Goal: Task Accomplishment & Management: Complete application form

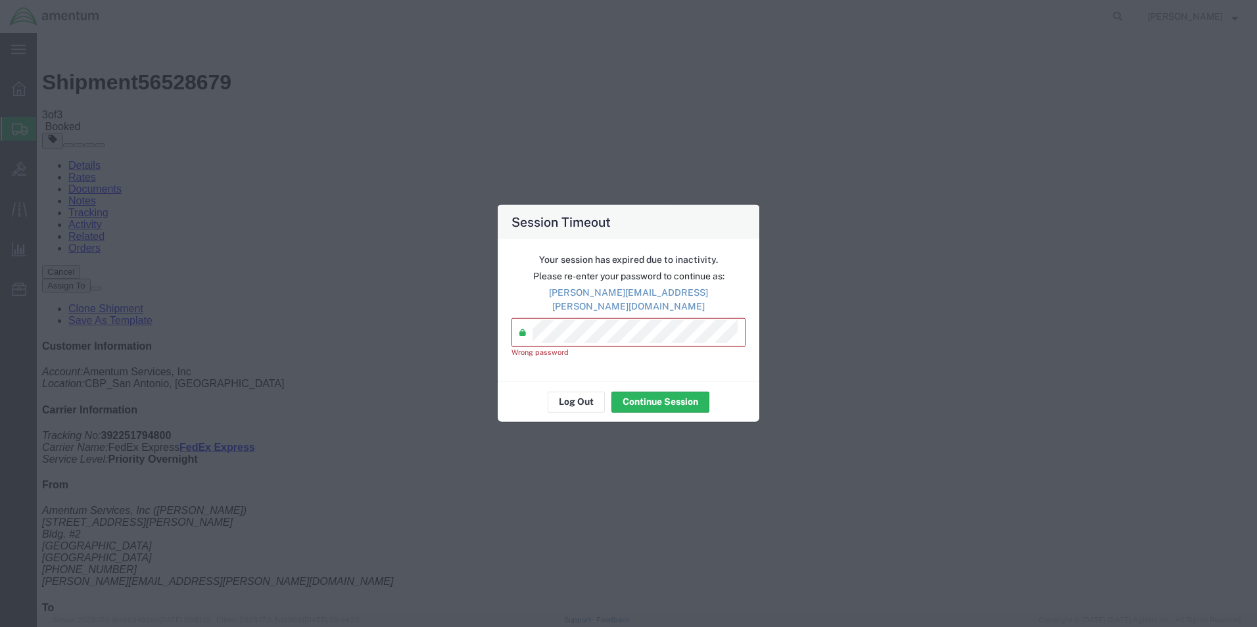
click at [518, 340] on agx-input-control "Password * Wrong password" at bounding box center [628, 338] width 234 height 40
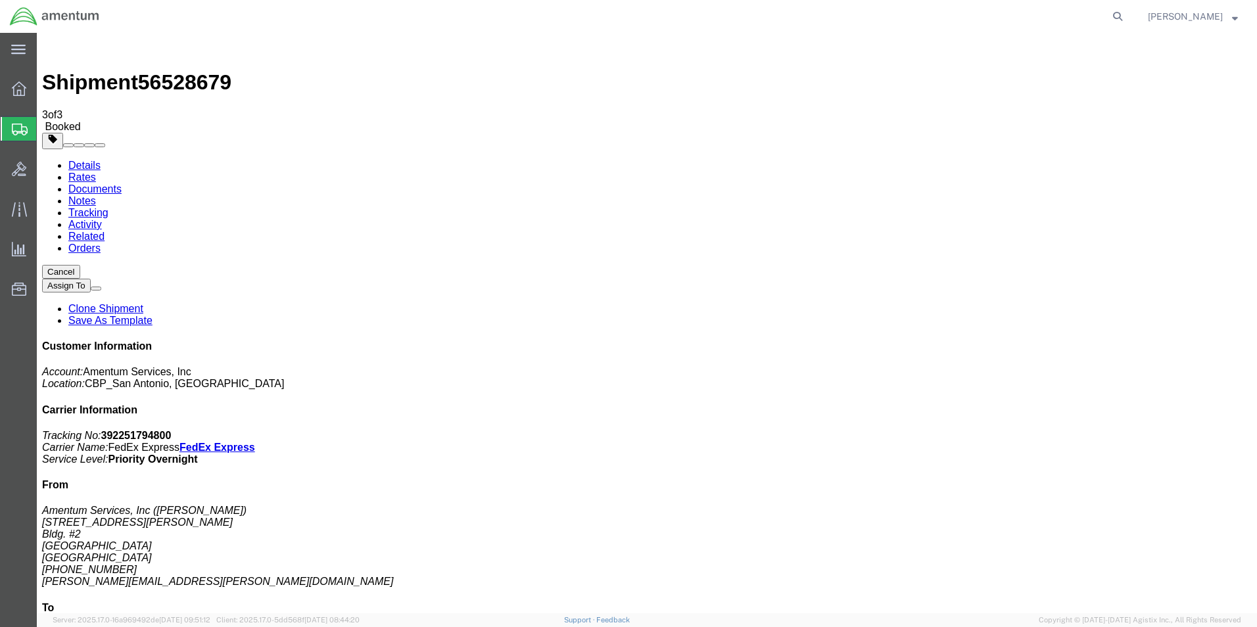
click at [0, 0] on span "Create Shipment" at bounding box center [0, 0] width 0 height 0
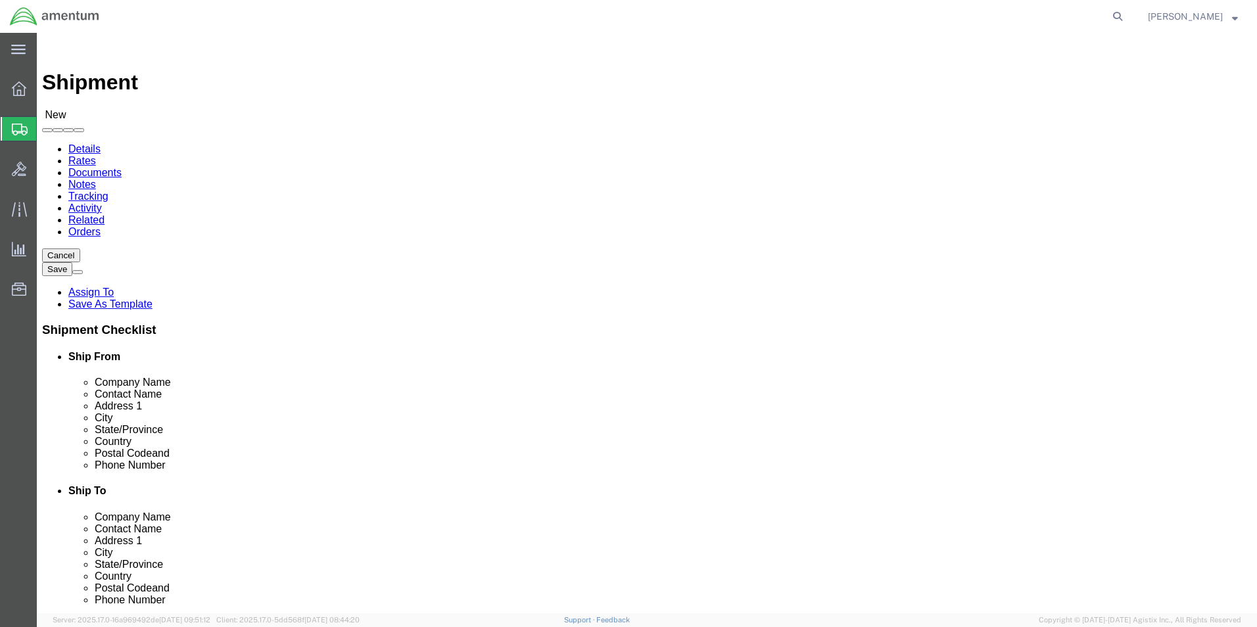
scroll to position [381, 0]
type input "cbp"
select select "49945"
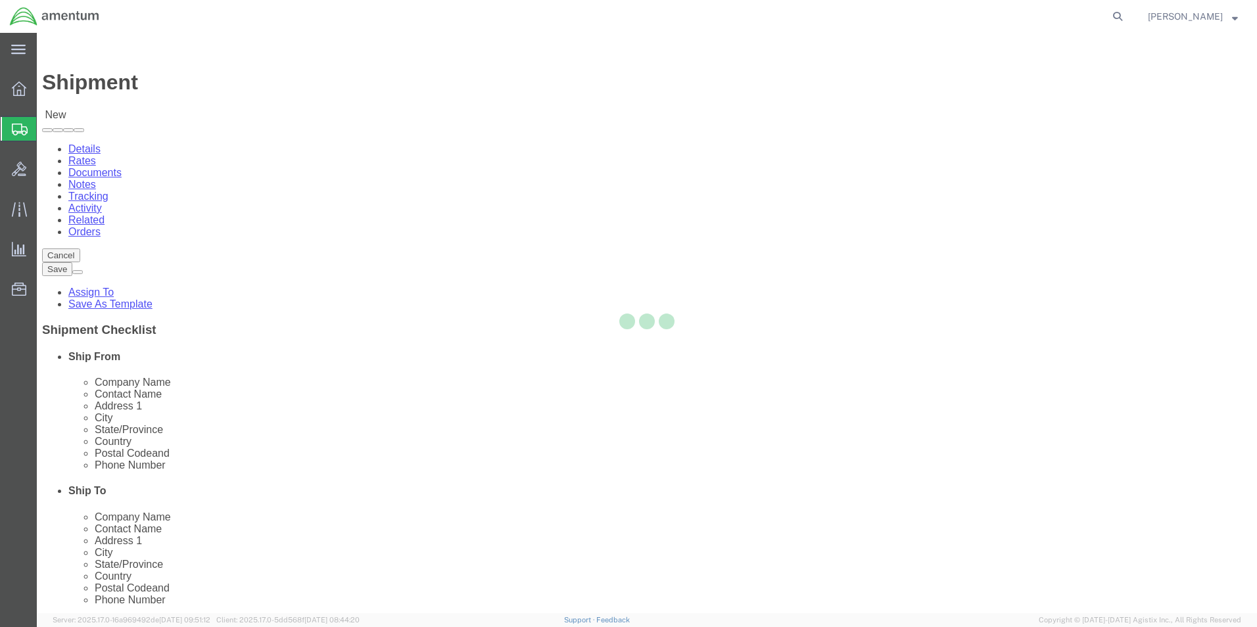
select select "[GEOGRAPHIC_DATA]"
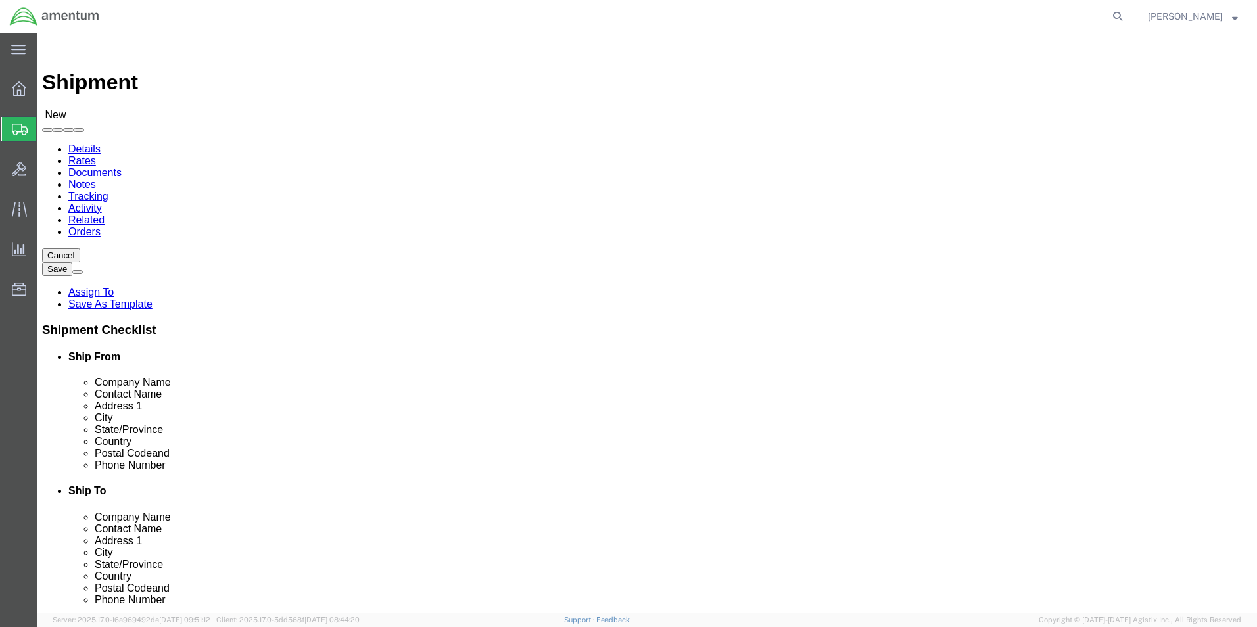
type input "cbp"
select select "49920"
select select "MT"
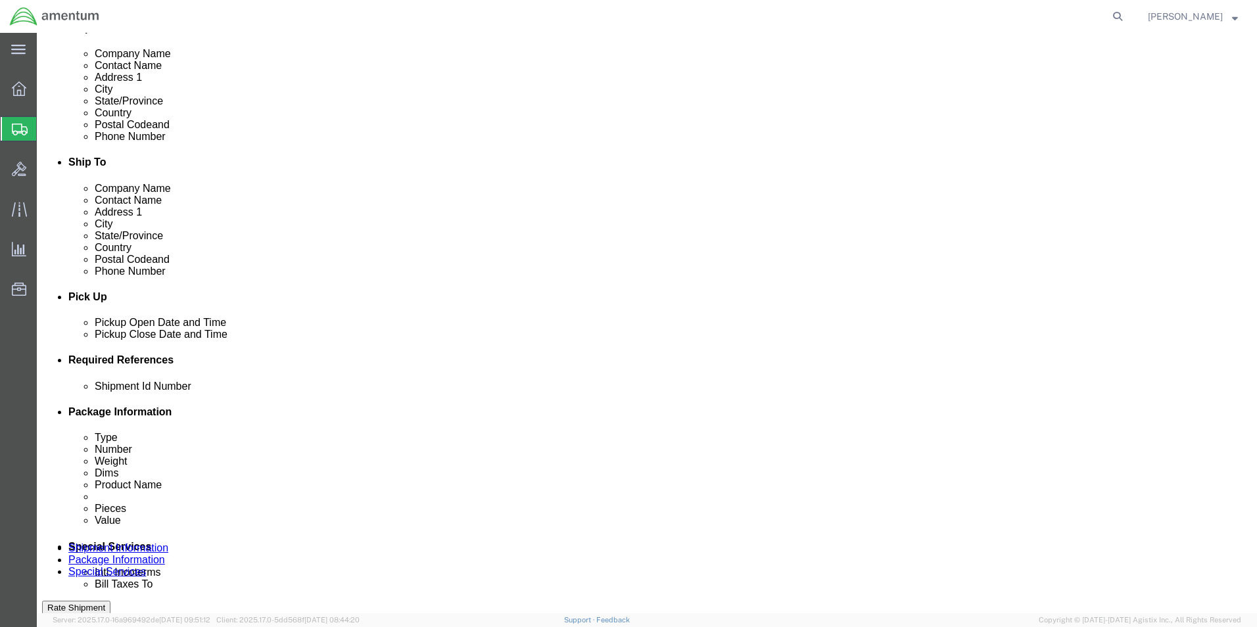
scroll to position [460, 0]
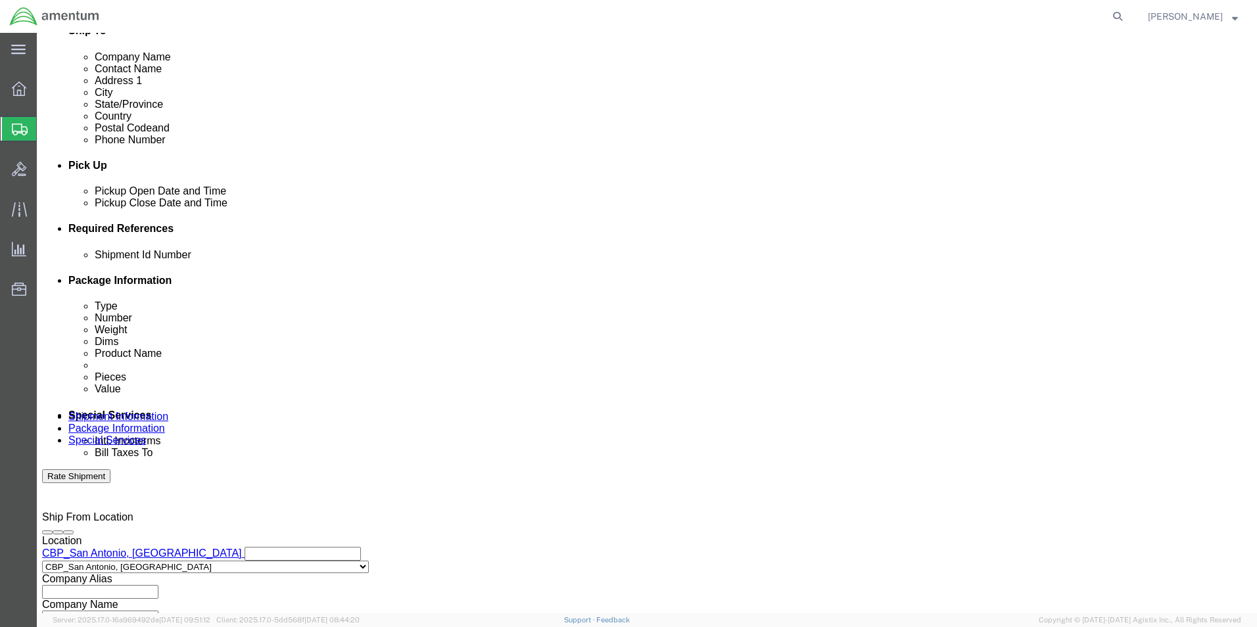
click div "[DATE] 7:00 AM"
click input "3:00 AM"
type input "3:00 pm"
click button "Apply"
click button "Add reference"
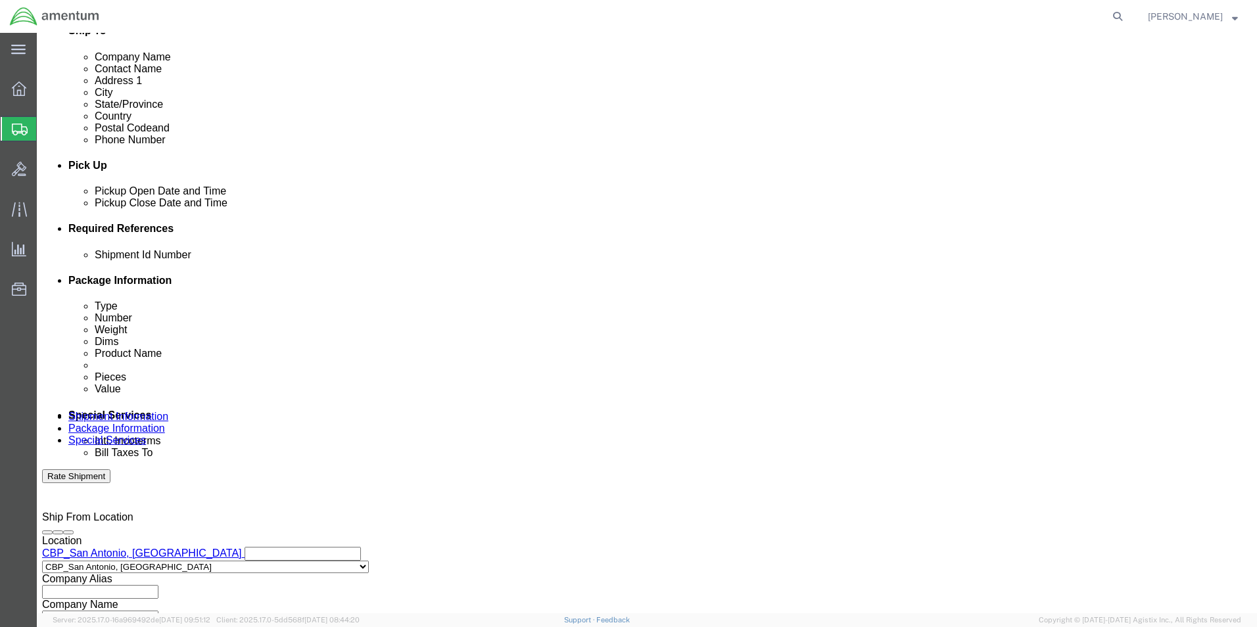
click button "Add reference"
click input "text"
type input "shipment 94879"
click select "Select Account Type Activity ID Airline Appointment Number ASN Batch Request # …"
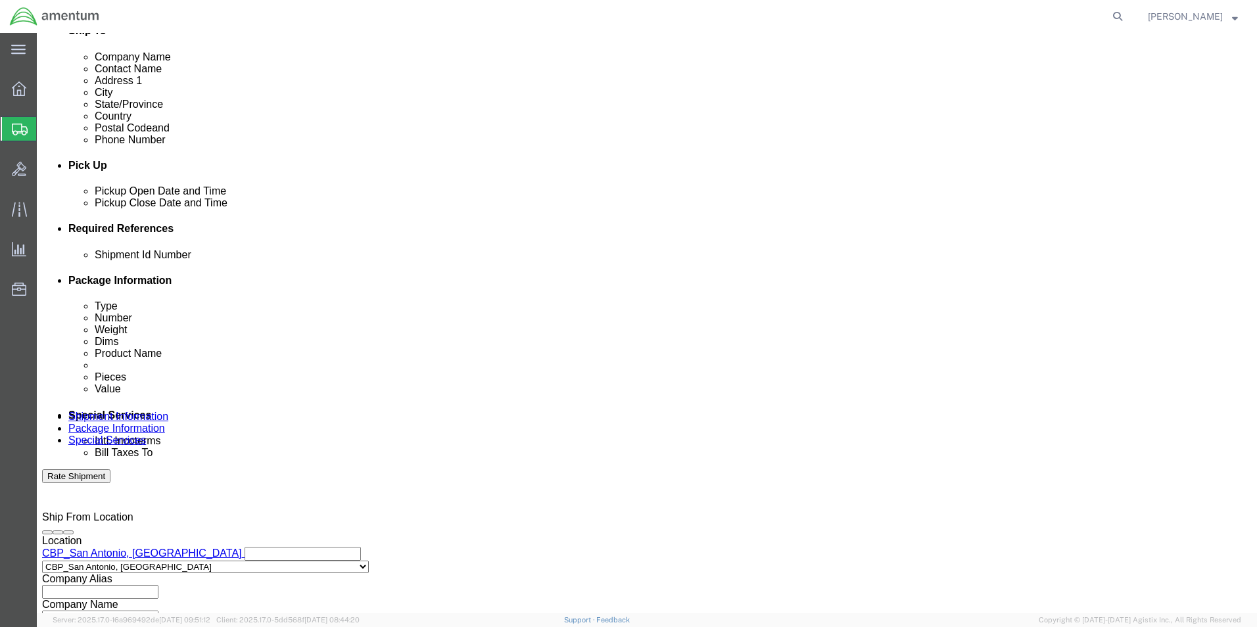
select select "CUSTREF"
click select "Select Account Type Activity ID Airline Appointment Number ASN Batch Request # …"
click input "text"
type input "shipment 94879"
click select "Select Account Type Activity ID Airline Appointment Number ASN Batch Request # …"
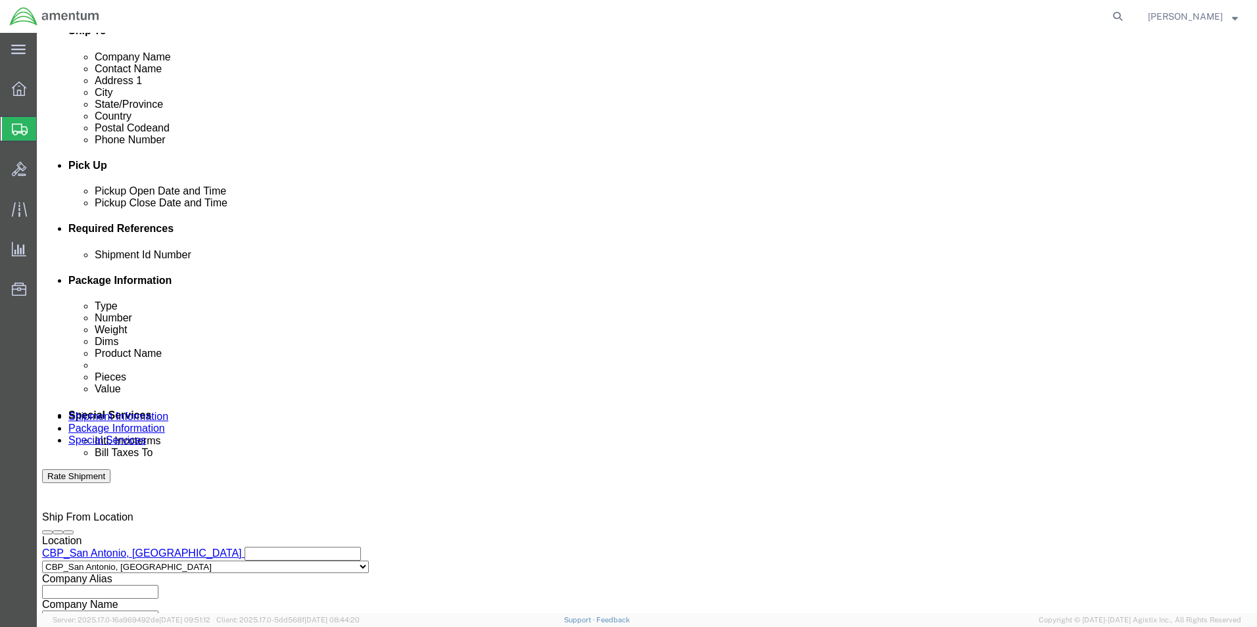
select select "DEPT"
click select "Select Account Type Activity ID Airline Appointment Number ASN Batch Request # …"
click input "text"
type input "CBP"
click select "Select Account Type Activity ID Airline Appointment Number ASN Batch Request # …"
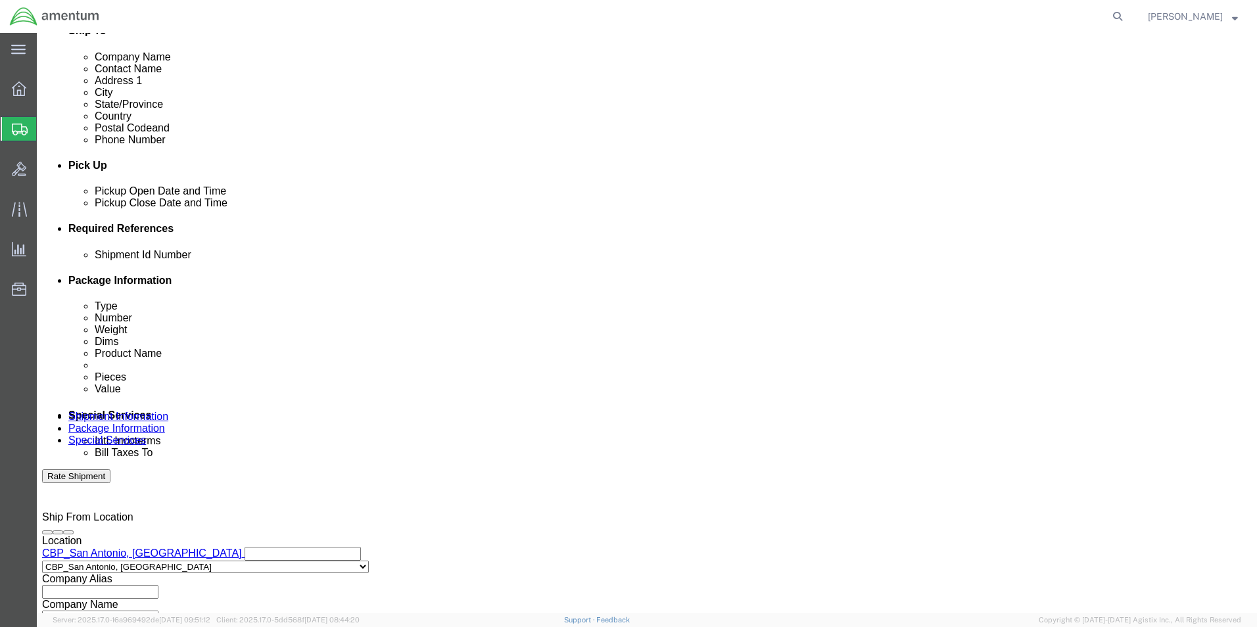
select select "PROJNUM"
click select "Select Account Type Activity ID Airline Appointment Number ASN Batch Request # …"
click input "text"
type input "6118.03.03.2219.000.WST.0000"
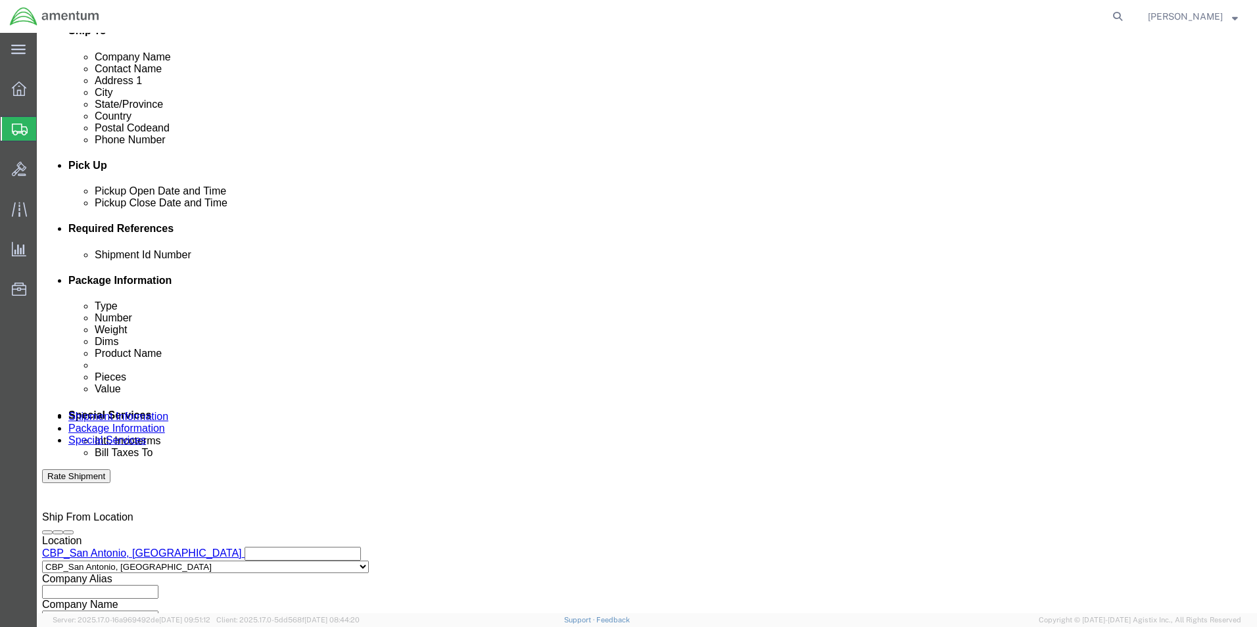
click select "Select Air Less than Truckload Multi-Leg Ocean Freight Rail Small Parcel Truckl…"
select select "SMAL"
click select "Select Air Less than Truckload Multi-Leg Ocean Freight Rail Small Parcel Truckl…"
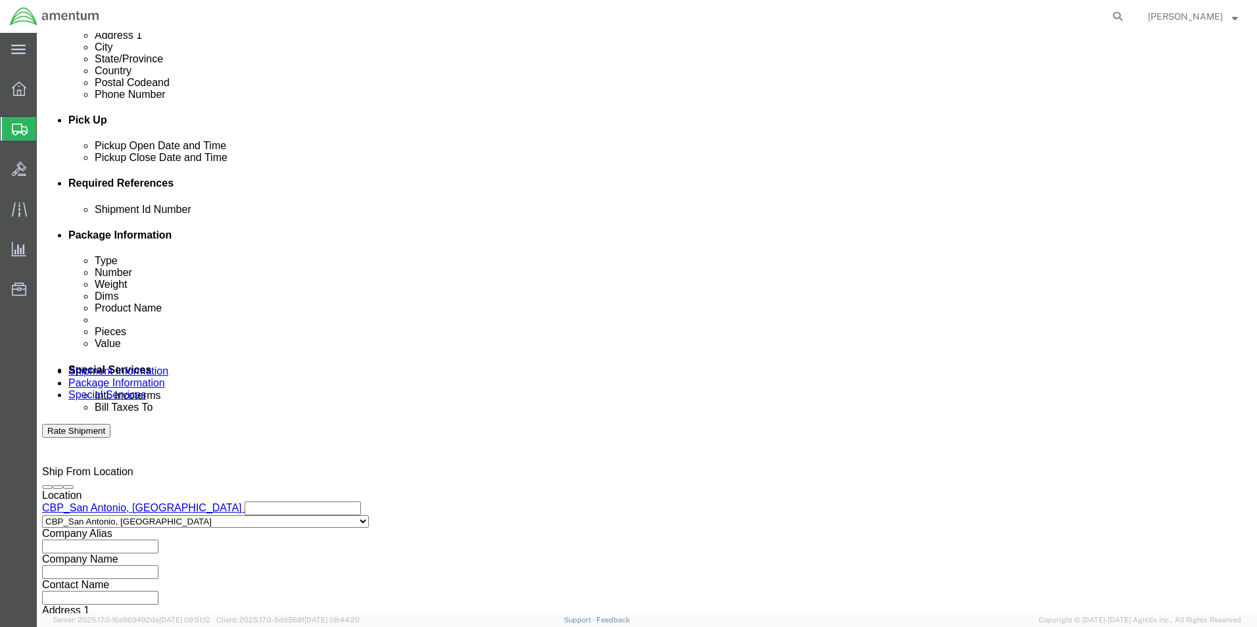
scroll to position [526, 0]
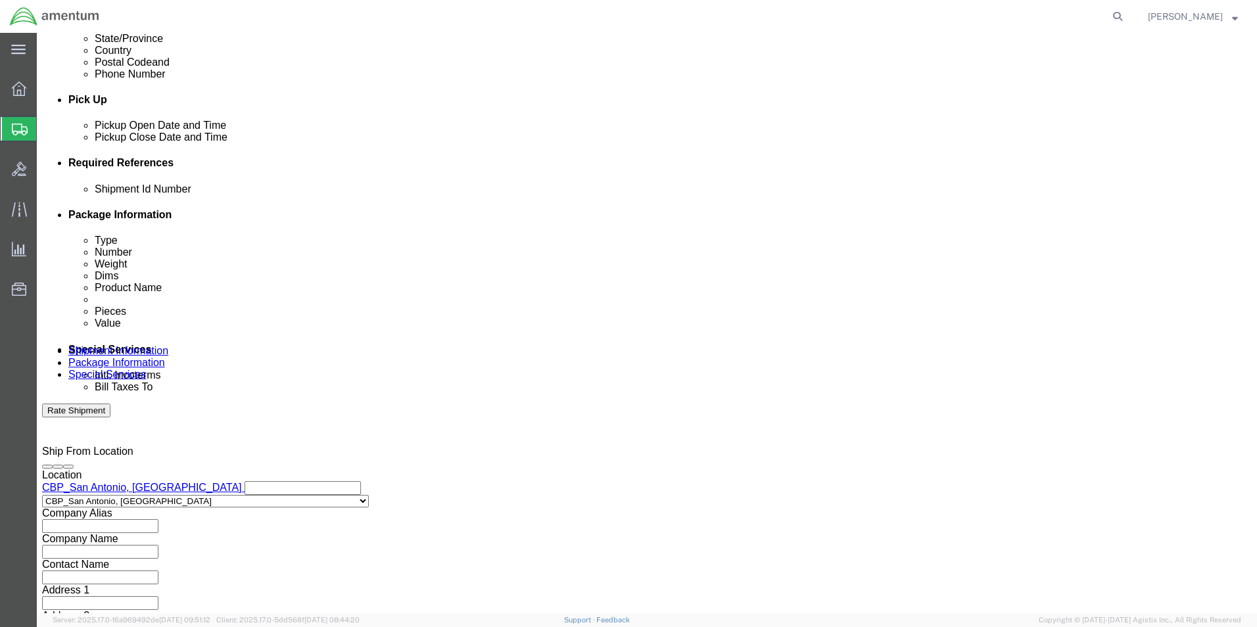
click div
click button "Continue"
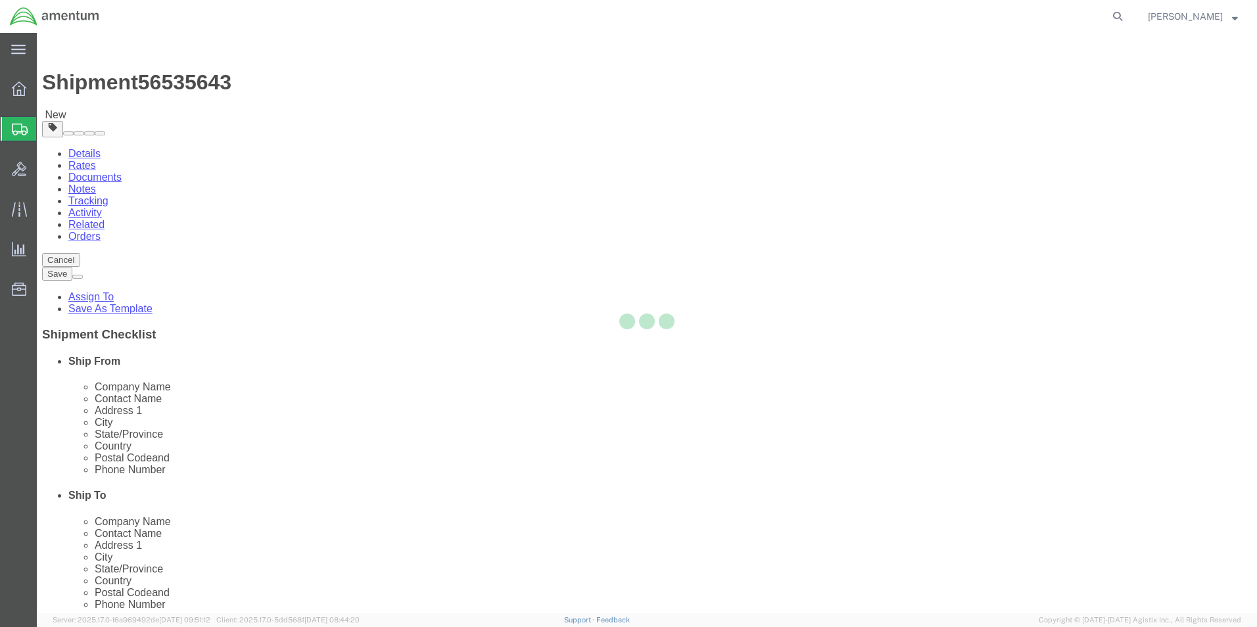
select select "YRPK"
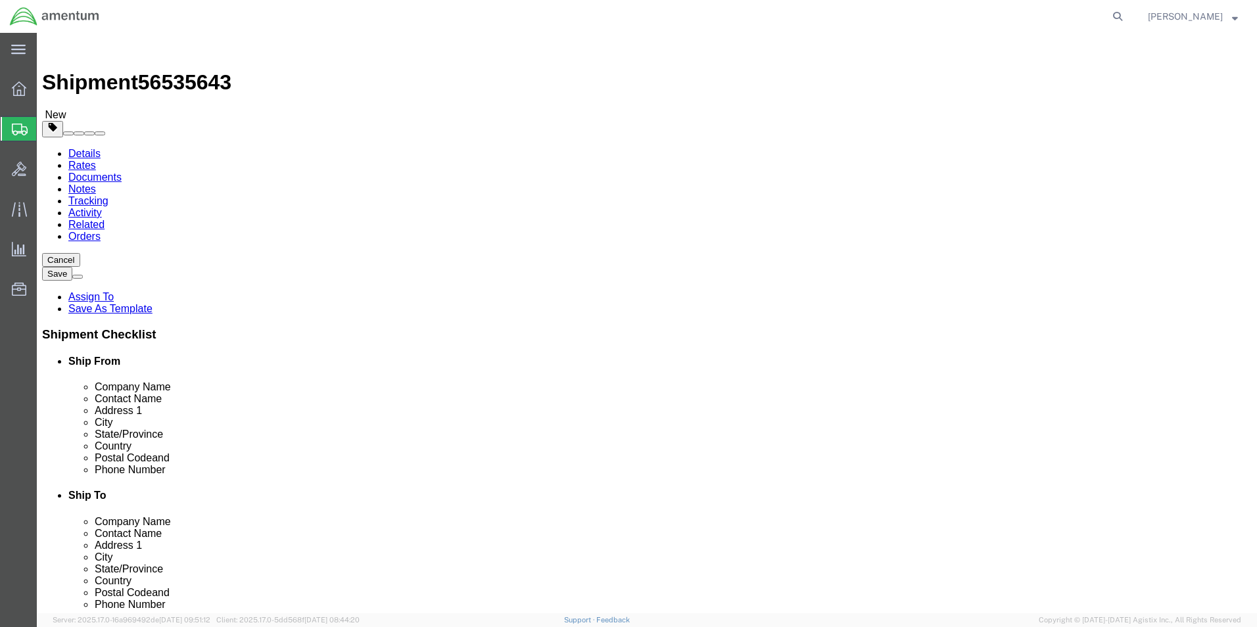
click input "text"
type input "10"
drag, startPoint x: 209, startPoint y: 308, endPoint x: 122, endPoint y: 295, distance: 88.4
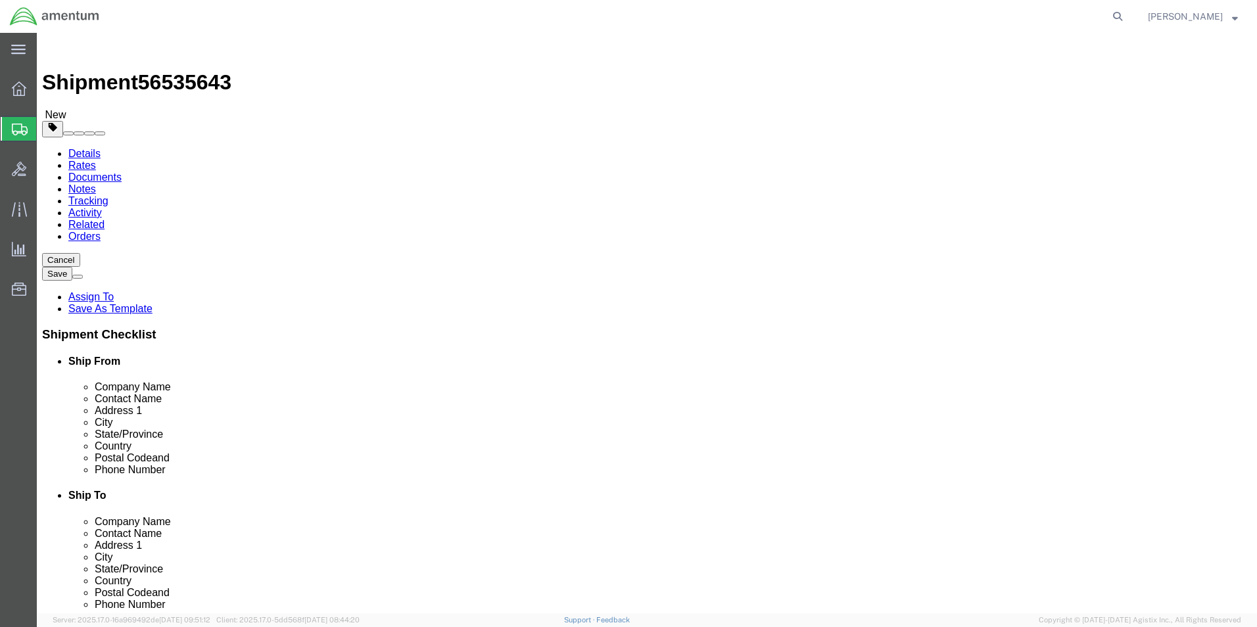
click div "Weight 0.00 Select kgs lbs Ship. t°"
type input "3.5"
click span
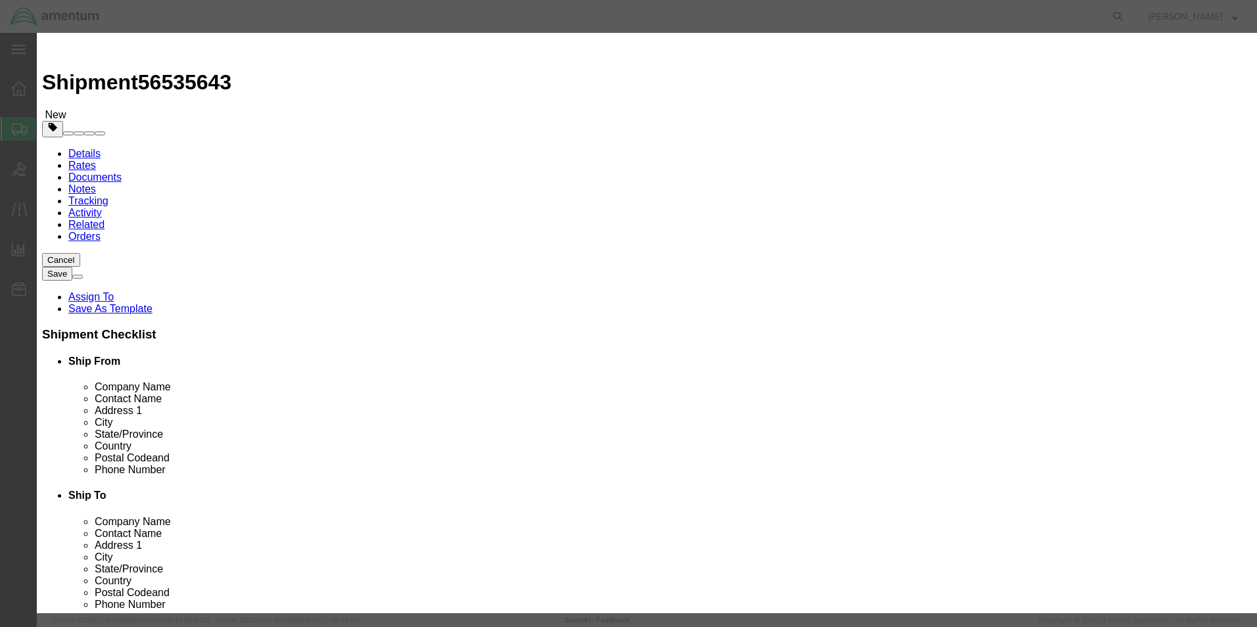
click input "text"
type input "s"
type input "SCISSOR LINK 350A37-1126-02 SN: SD5687"
drag, startPoint x: 404, startPoint y: 125, endPoint x: 351, endPoint y: 127, distance: 52.6
click div "Pieces 0 Select Bag Barrels 100Board Feet Bottle Box Blister Pack Carats Can Ca…"
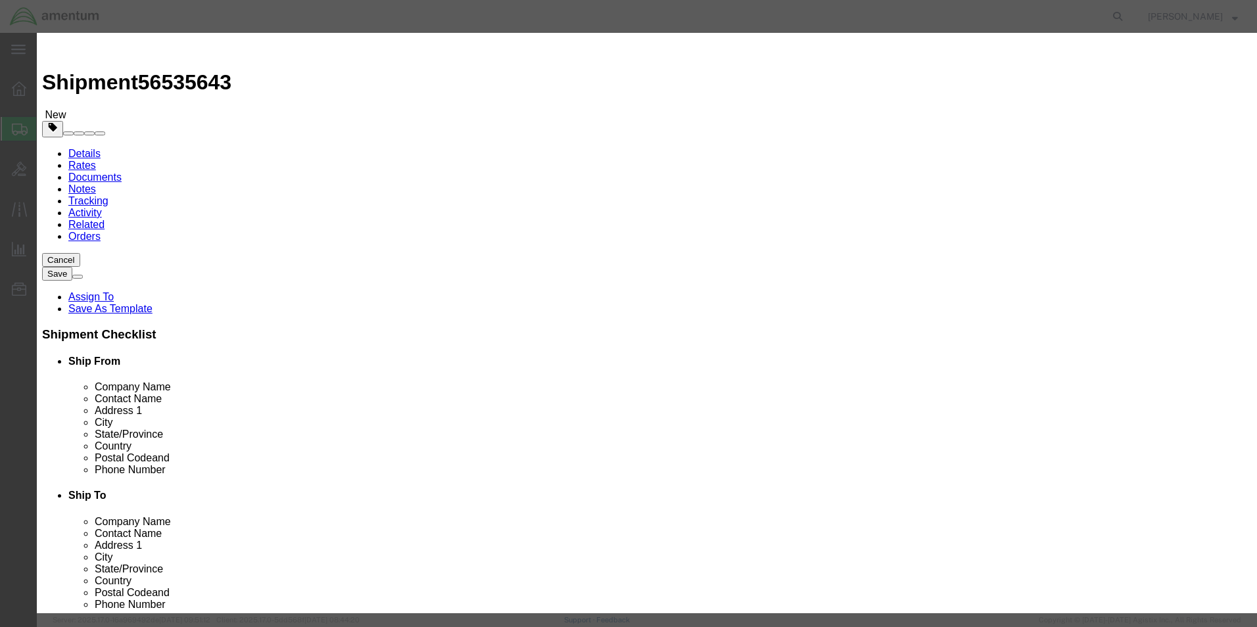
type input "1"
click input "text"
type input "1500.00"
click button "Save & Close"
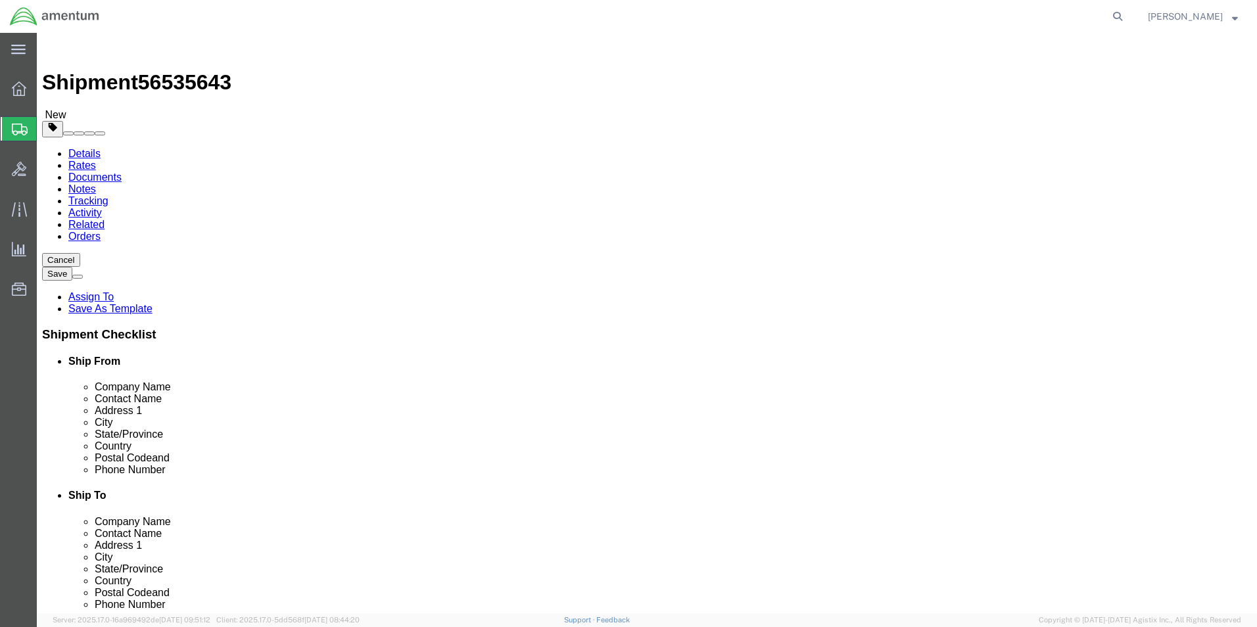
click link "Add Content"
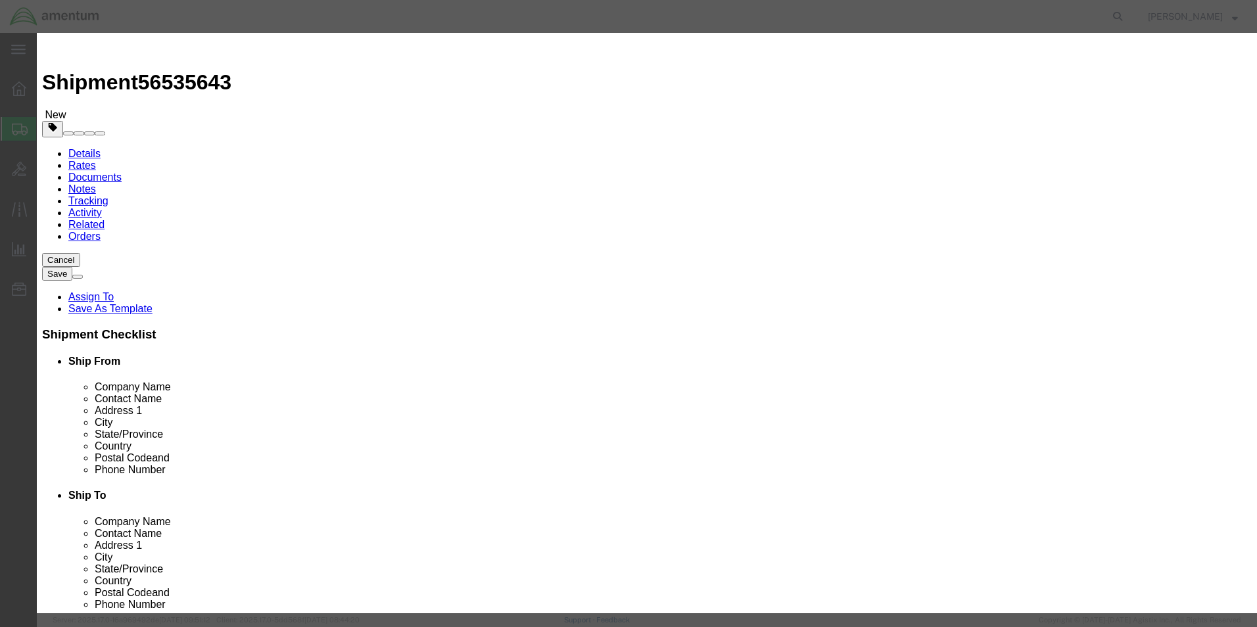
click input "text"
type input "350A37-1126-03 SCISSOR LINK SD1674"
drag, startPoint x: 405, startPoint y: 125, endPoint x: 342, endPoint y: 128, distance: 63.8
click div "Pieces 0 Select Bag Barrels 100Board Feet Bottle Box Blister Pack Carats Can Ca…"
type input "1"
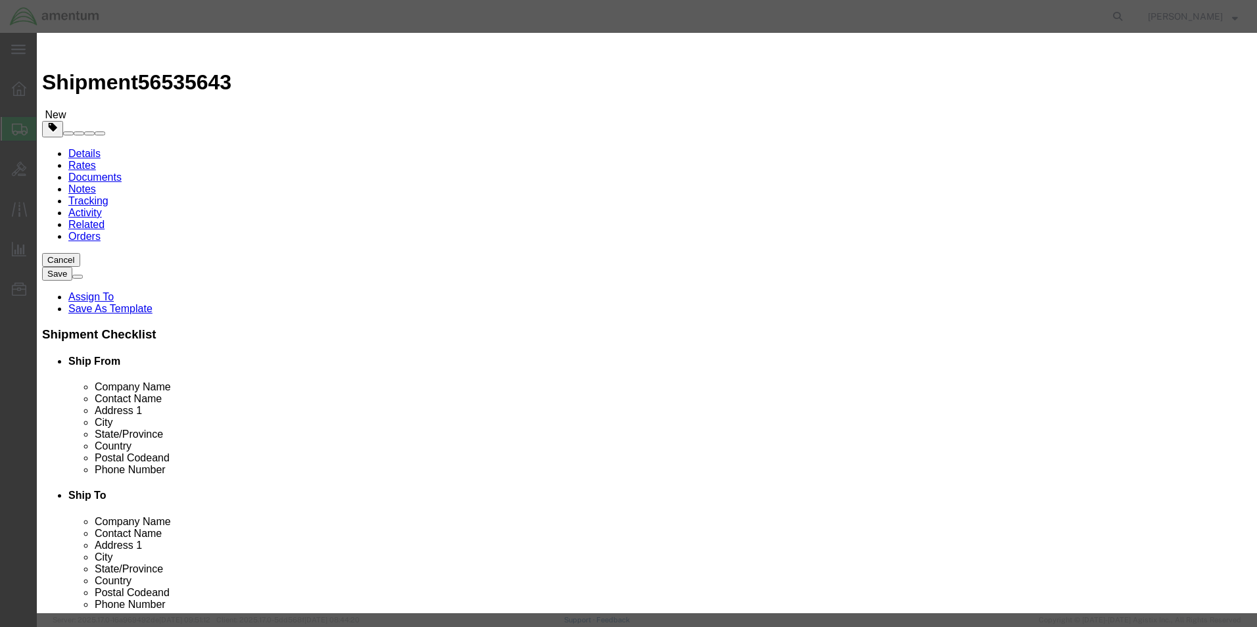
click input "text"
type input "1500.00"
click div "Product Name 350A37-1126-03 SCISSOR LINK SD1674 350A37-1126-03 Pieces 1 Select …"
click button "Save & Close"
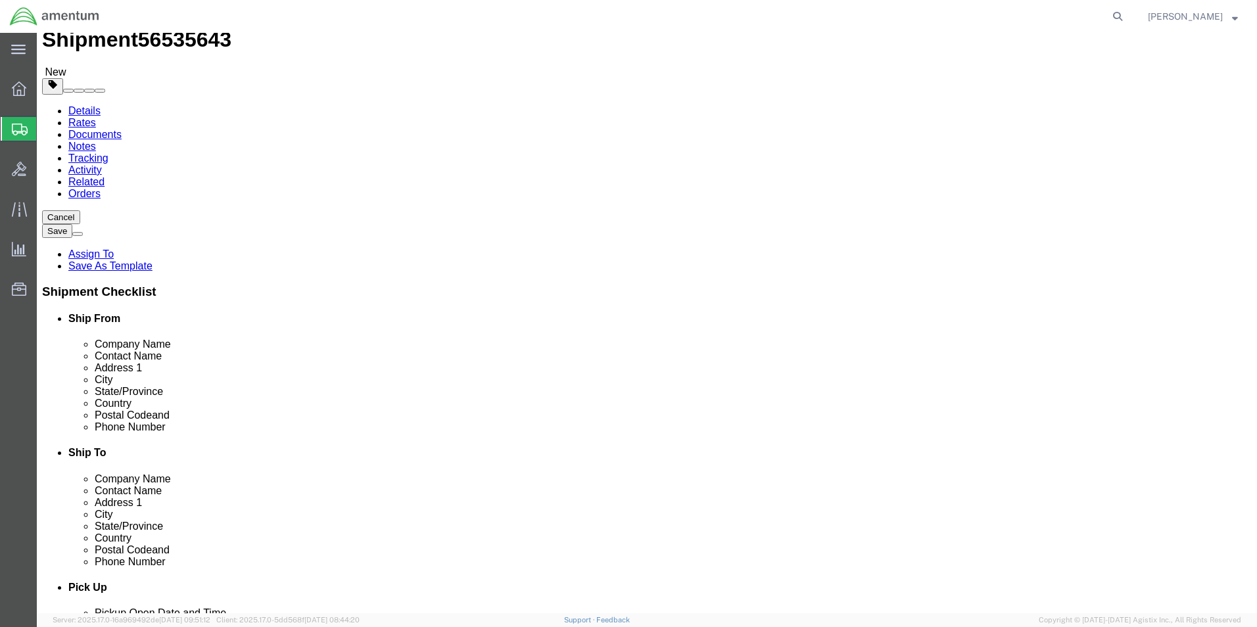
scroll to position [66, 0]
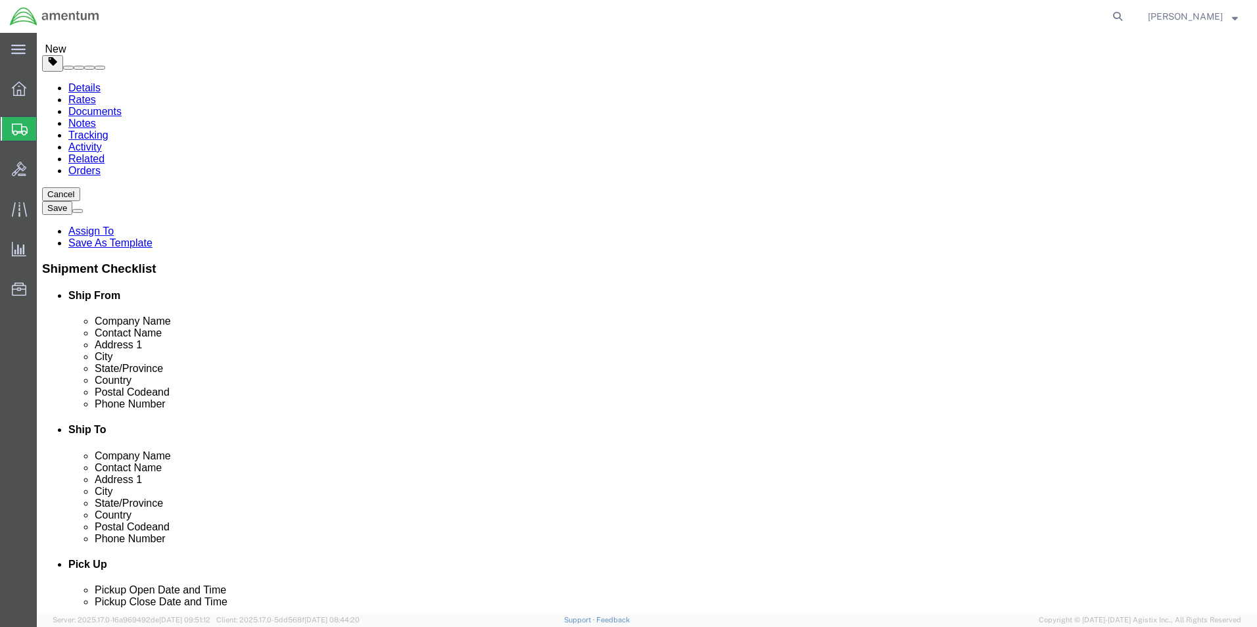
click button "Continue"
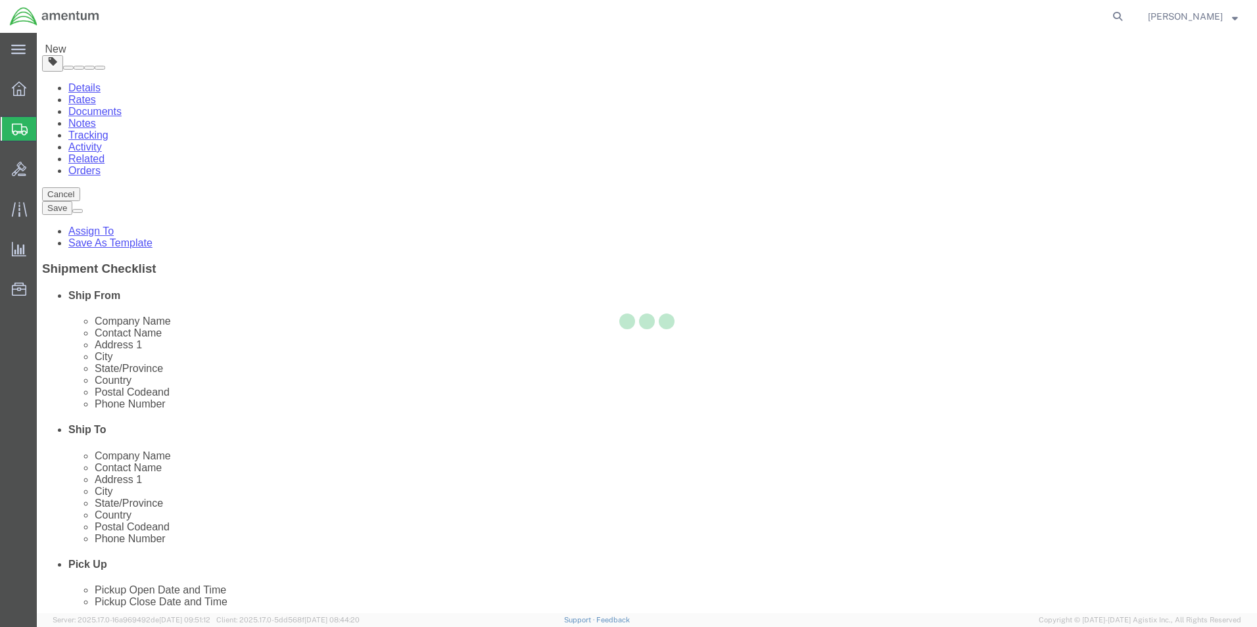
select select
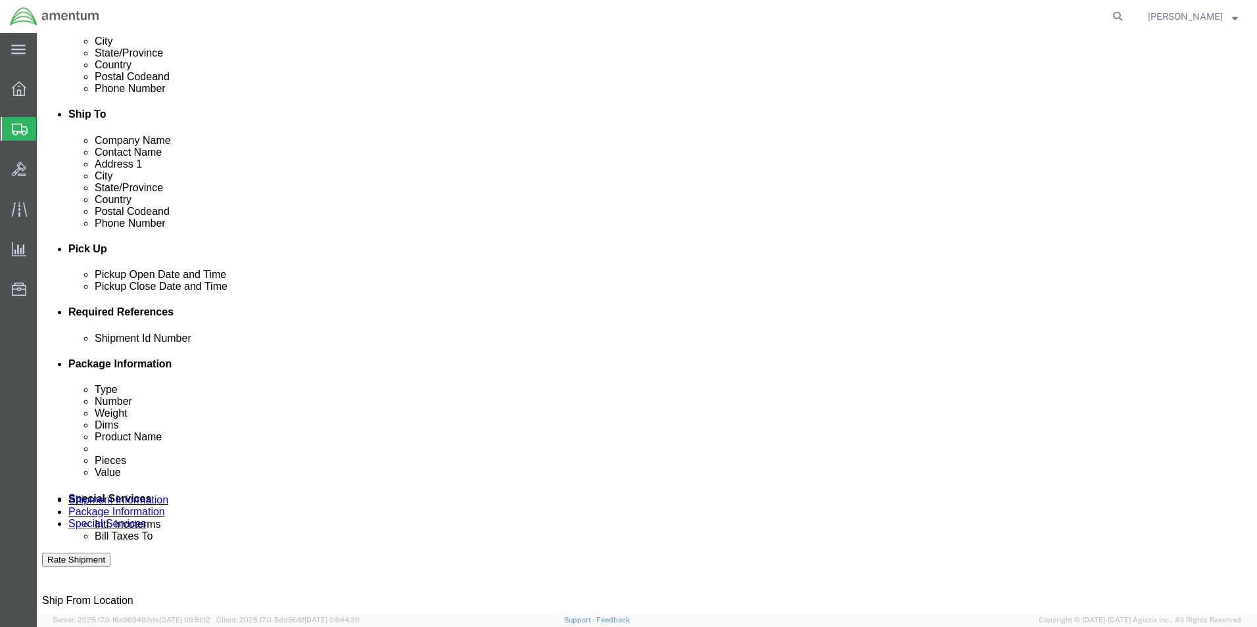
scroll to position [460, 0]
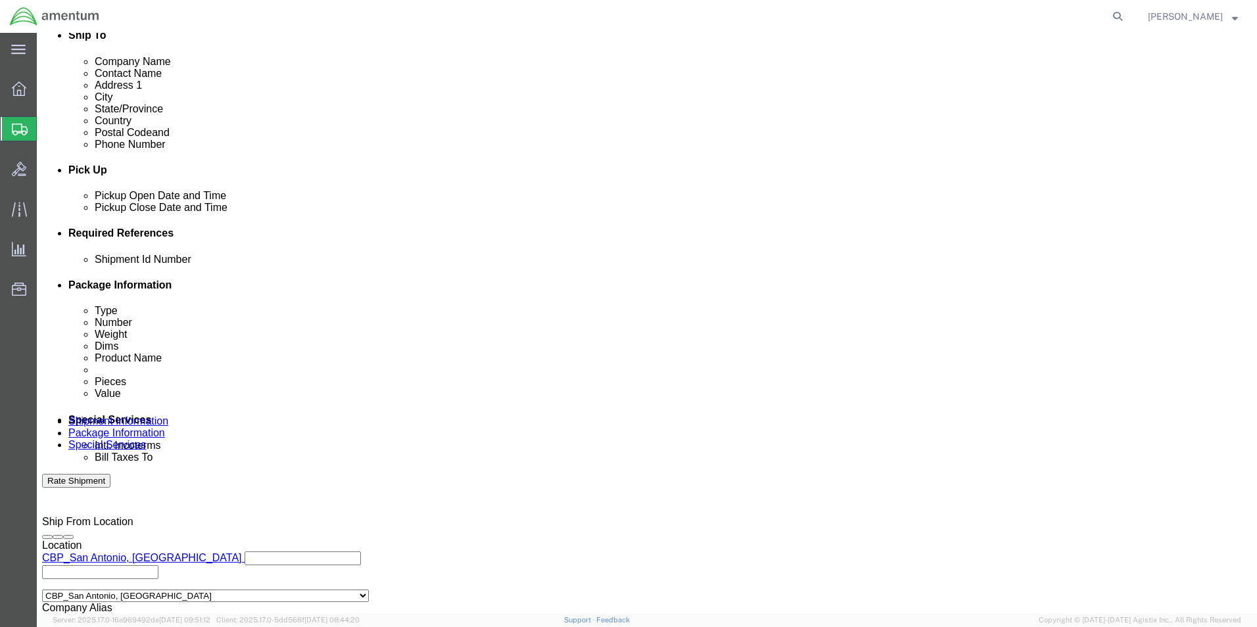
click button "Rate Shipment"
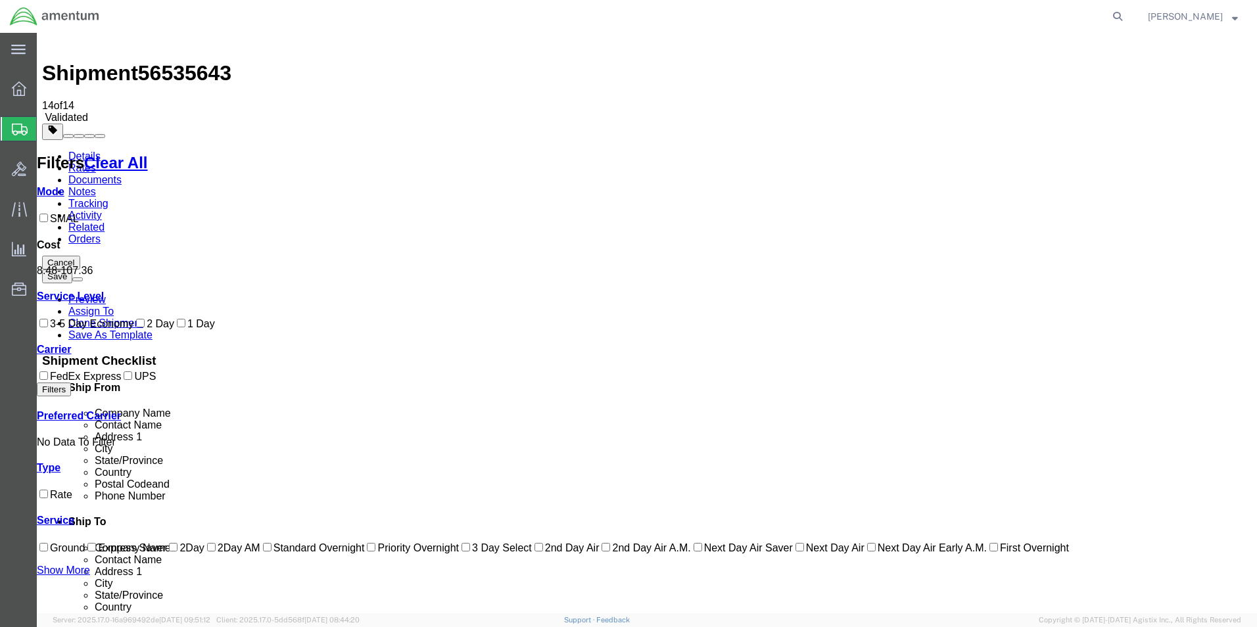
scroll to position [0, 0]
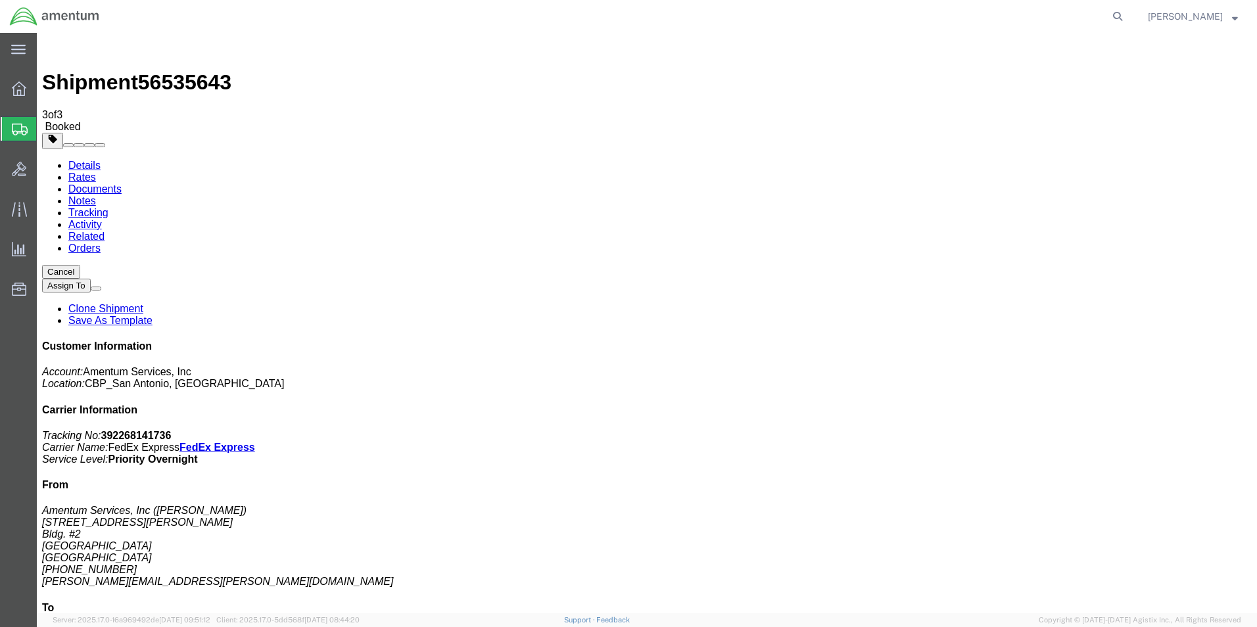
drag, startPoint x: 551, startPoint y: 235, endPoint x: 562, endPoint y: 236, distance: 10.6
click at [74, 160] on link "Details" at bounding box center [84, 165] width 32 height 11
click link "Schedule pickup request"
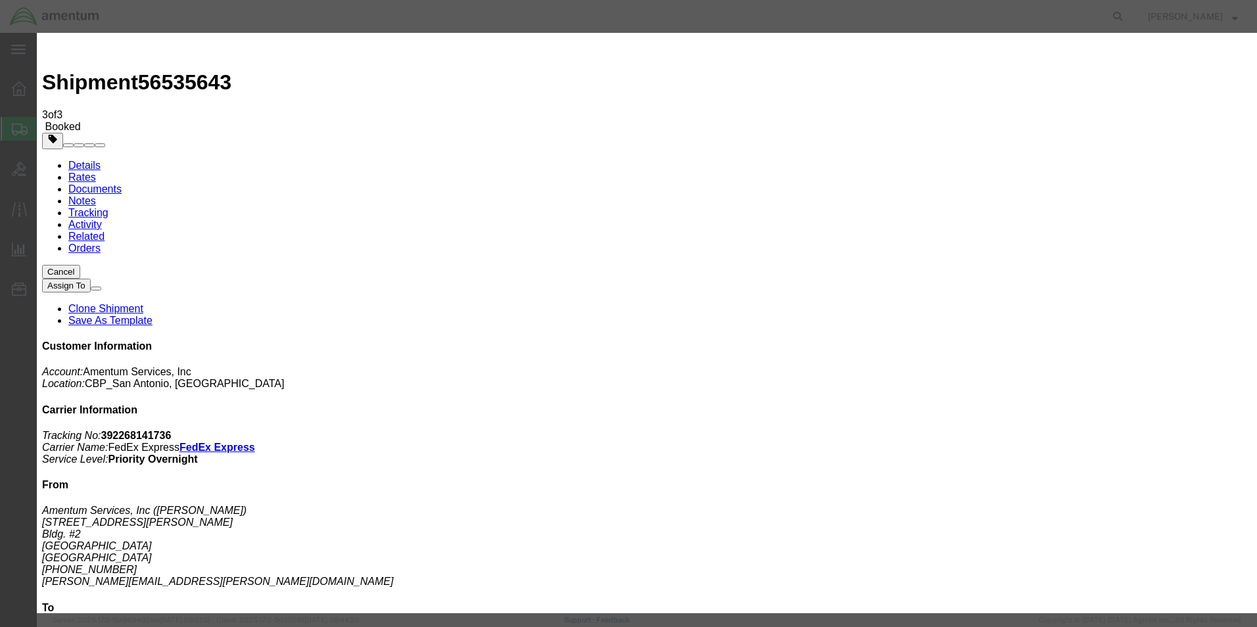
click button "Close"
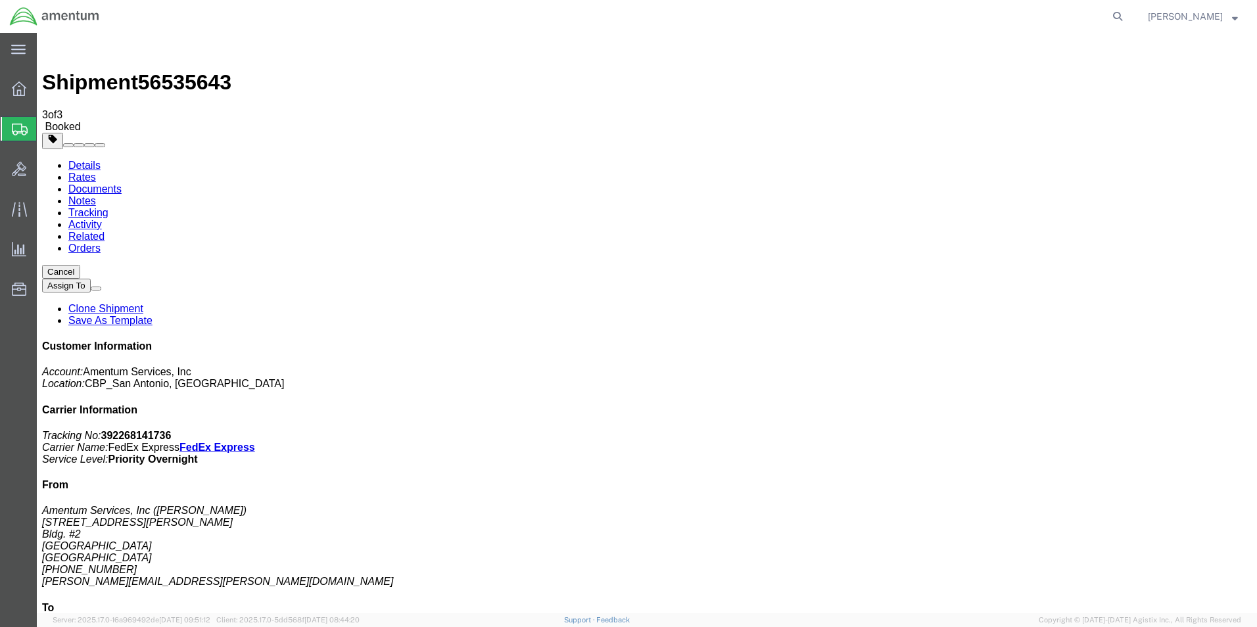
click span "button"
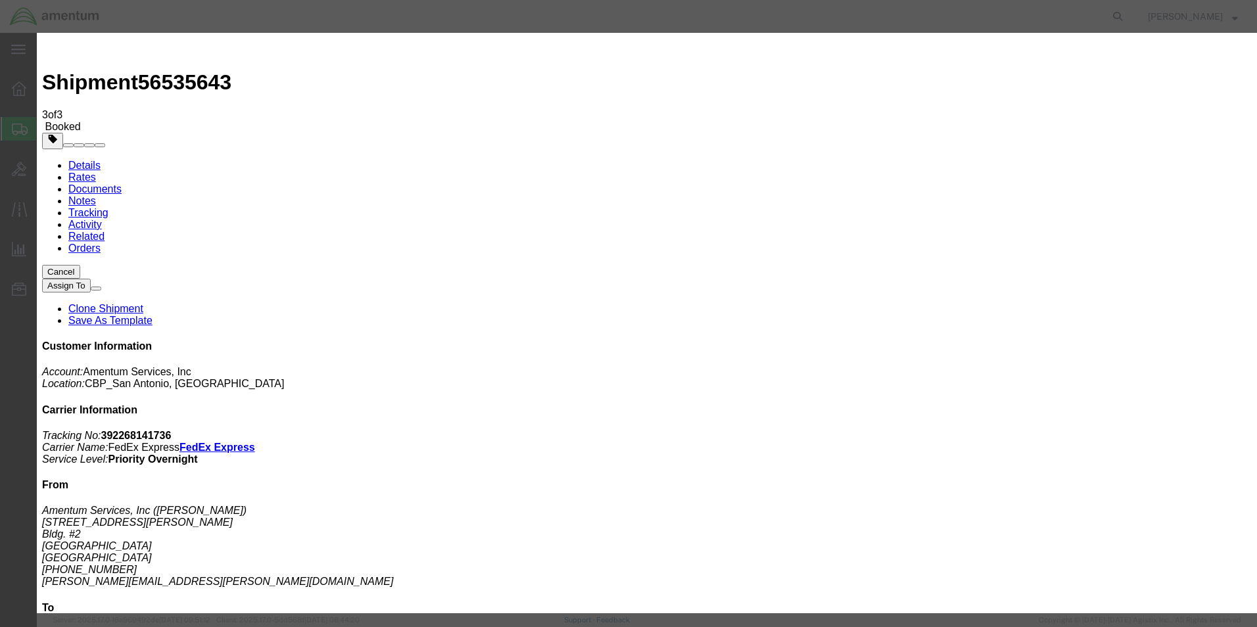
click div "[DATE] 6:00 AM"
type input "8:00 AM"
click button "Apply"
click button "Save"
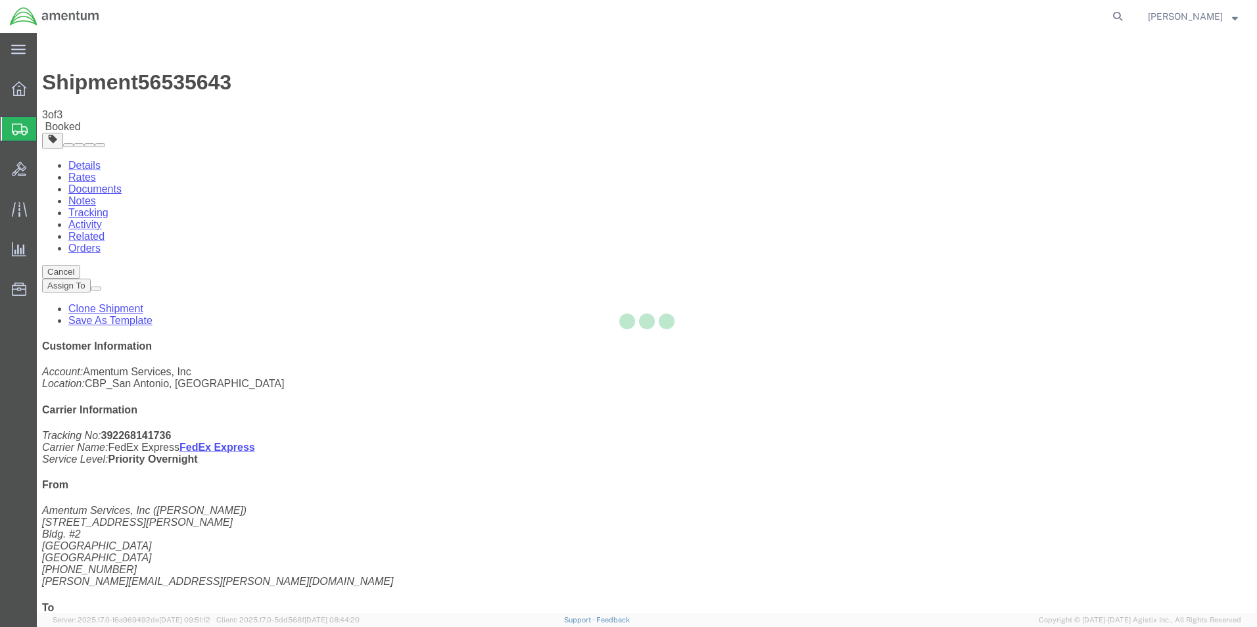
click at [837, 154] on div at bounding box center [647, 323] width 1220 height 580
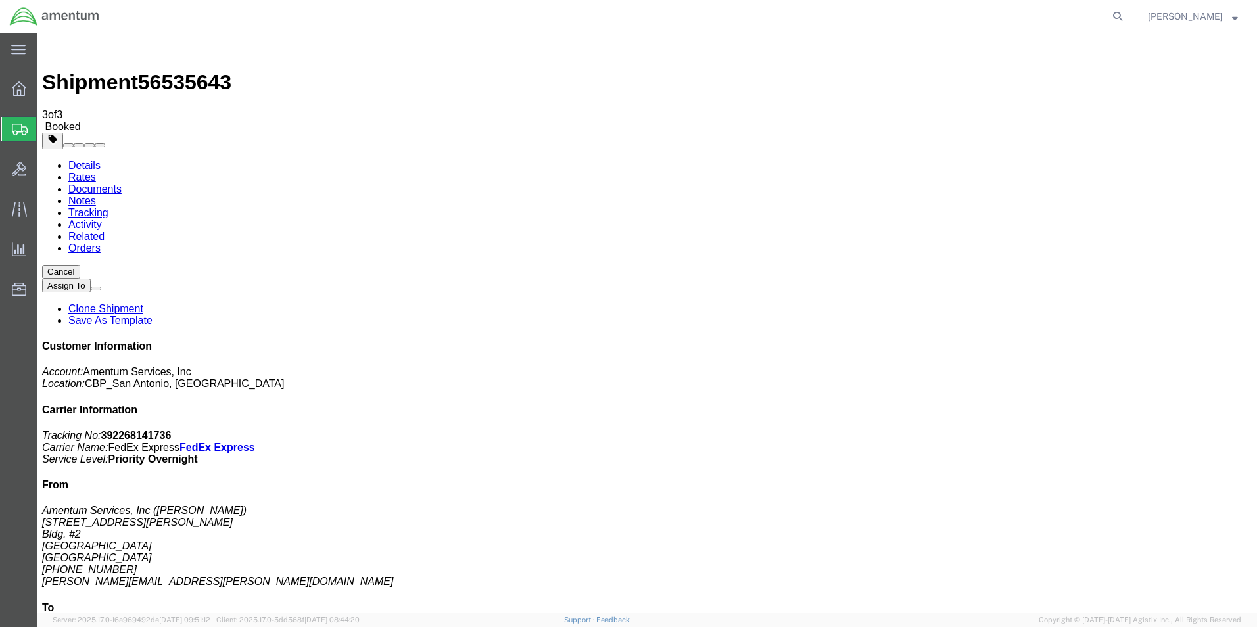
click button "Close"
